Goal: Find specific page/section: Find specific page/section

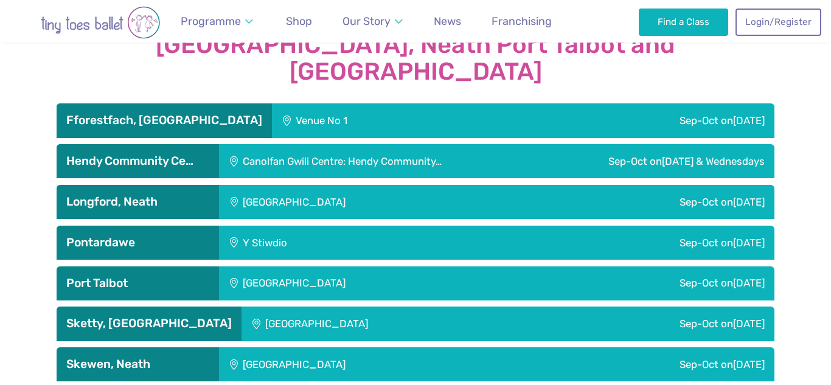
scroll to position [2039, 0]
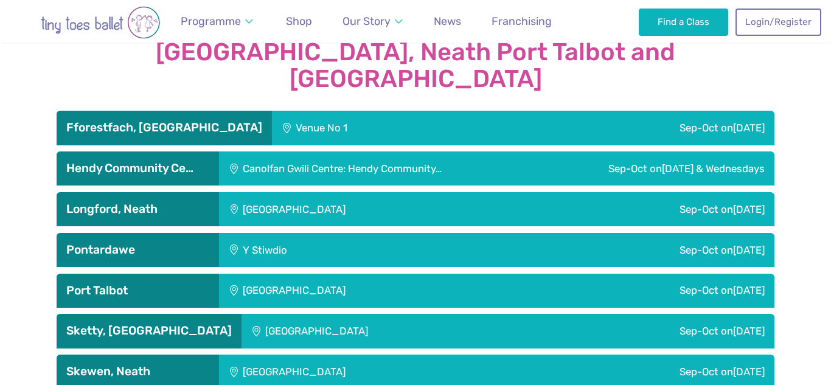
click at [172, 161] on h3 "Hendy Community Ce…" at bounding box center [137, 168] width 143 height 15
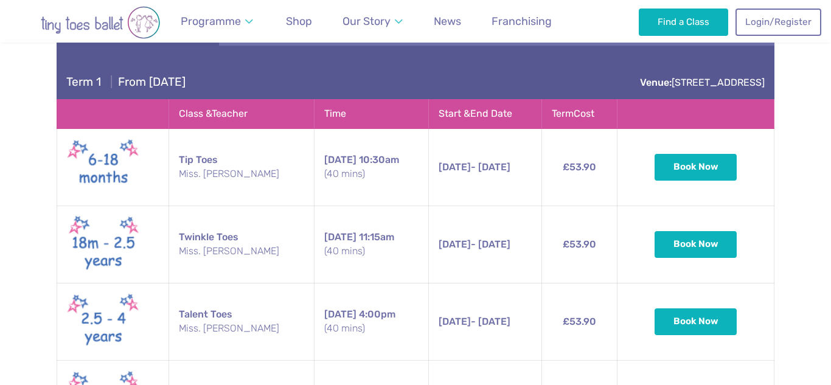
scroll to position [2178, 0]
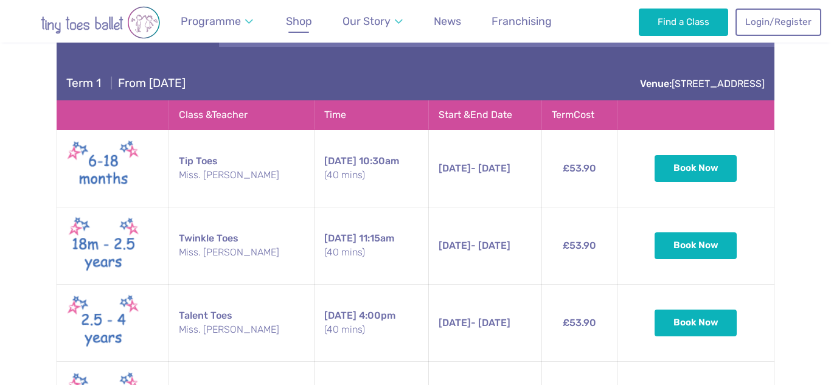
click at [307, 21] on span "Shop" at bounding box center [299, 21] width 26 height 13
